Goal: Transaction & Acquisition: Purchase product/service

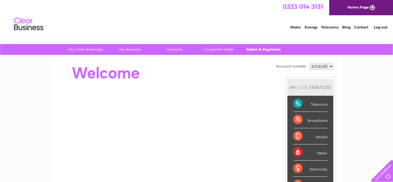
click at [258, 46] on link "Make A Payment" at bounding box center [263, 49] width 48 height 11
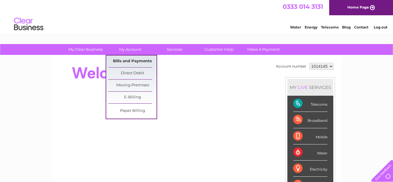
click at [127, 57] on link "Bills and Payments" at bounding box center [132, 61] width 48 height 12
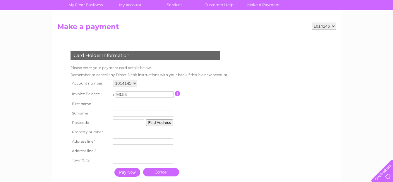
scroll to position [59, 0]
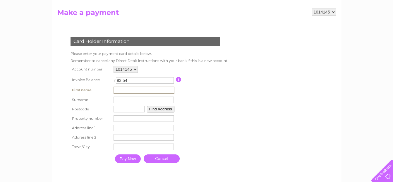
click at [115, 88] on input "text" at bounding box center [144, 89] width 61 height 7
type input "SIAN"
type input "EVANS"
type input "LL21 0SF"
type input "CREIGIAU"
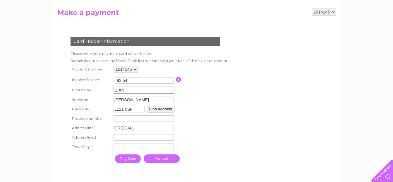
type input "CERRIGYDRUDION"
type input "CORWEN"
type input "emlyn"
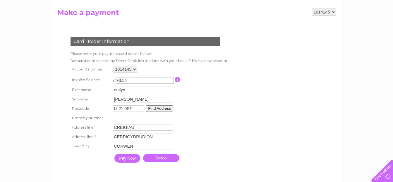
click at [126, 155] on input "Pay Now" at bounding box center [127, 157] width 26 height 9
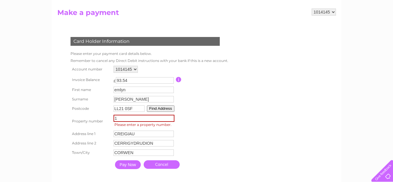
click at [171, 117] on input "1" at bounding box center [144, 117] width 61 height 7
click at [171, 119] on input "-1" at bounding box center [144, 117] width 61 height 7
click at [171, 119] on input "-2" at bounding box center [144, 117] width 61 height 7
click at [171, 119] on input "-5" at bounding box center [144, 117] width 61 height 7
click at [171, 119] on input "-6" at bounding box center [144, 117] width 61 height 7
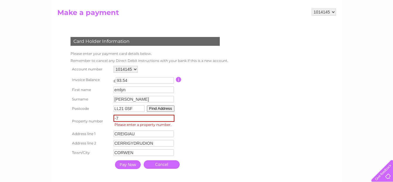
click at [171, 119] on input "-7" at bounding box center [144, 117] width 61 height 7
click at [171, 119] on input "-8" at bounding box center [144, 117] width 61 height 7
click at [171, 119] on input "-9" at bounding box center [144, 117] width 61 height 7
click at [171, 119] on input "-10" at bounding box center [144, 117] width 61 height 7
click at [171, 119] on input "-11" at bounding box center [144, 117] width 61 height 7
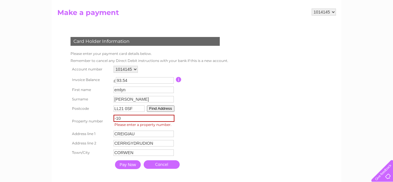
click at [171, 117] on input "-10" at bounding box center [144, 117] width 61 height 7
click at [171, 117] on input "-9" at bounding box center [144, 117] width 61 height 7
click at [171, 117] on input "-8" at bounding box center [144, 117] width 61 height 7
click at [171, 117] on input "-7" at bounding box center [144, 117] width 61 height 7
click at [171, 117] on input "-6" at bounding box center [144, 117] width 61 height 7
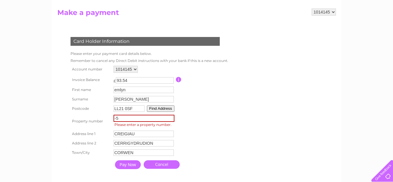
click at [171, 117] on input "-5" at bounding box center [144, 117] width 61 height 7
click at [171, 117] on input "-4" at bounding box center [144, 117] width 61 height 7
click at [171, 117] on input "-3" at bounding box center [144, 117] width 61 height 7
click at [171, 117] on input "-2" at bounding box center [144, 117] width 61 height 7
click at [171, 117] on input "-1" at bounding box center [144, 117] width 61 height 7
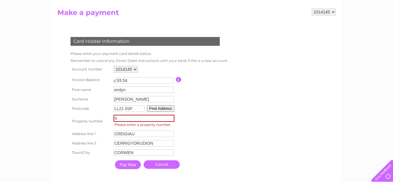
type input "0"
click at [171, 117] on input "0" at bounding box center [144, 117] width 61 height 7
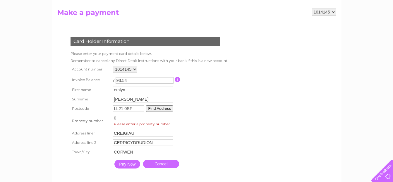
click at [126, 162] on input "Pay Now" at bounding box center [127, 163] width 26 height 9
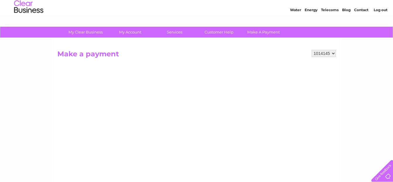
scroll to position [29, 0]
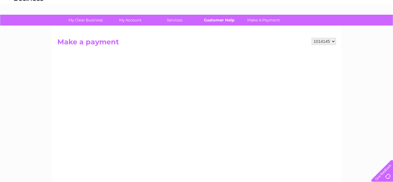
click at [218, 17] on link "Customer Help" at bounding box center [219, 20] width 48 height 11
